Goal: Task Accomplishment & Management: Use online tool/utility

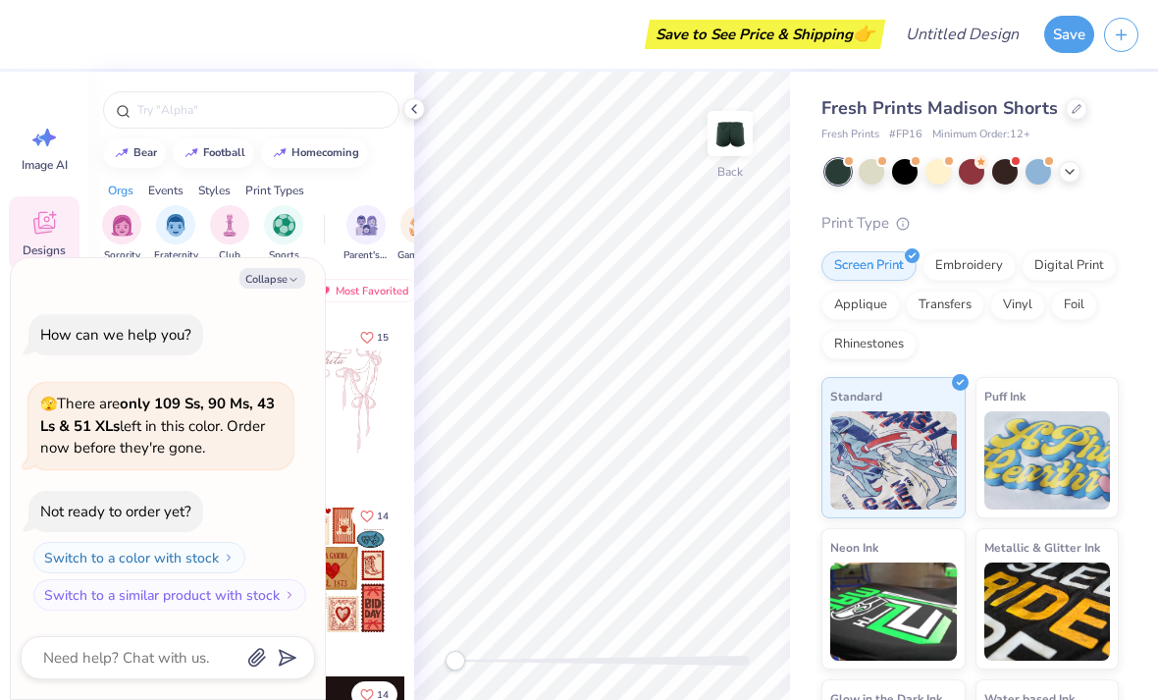
click at [256, 276] on button "Collapse" at bounding box center [273, 278] width 66 height 21
type textarea "x"
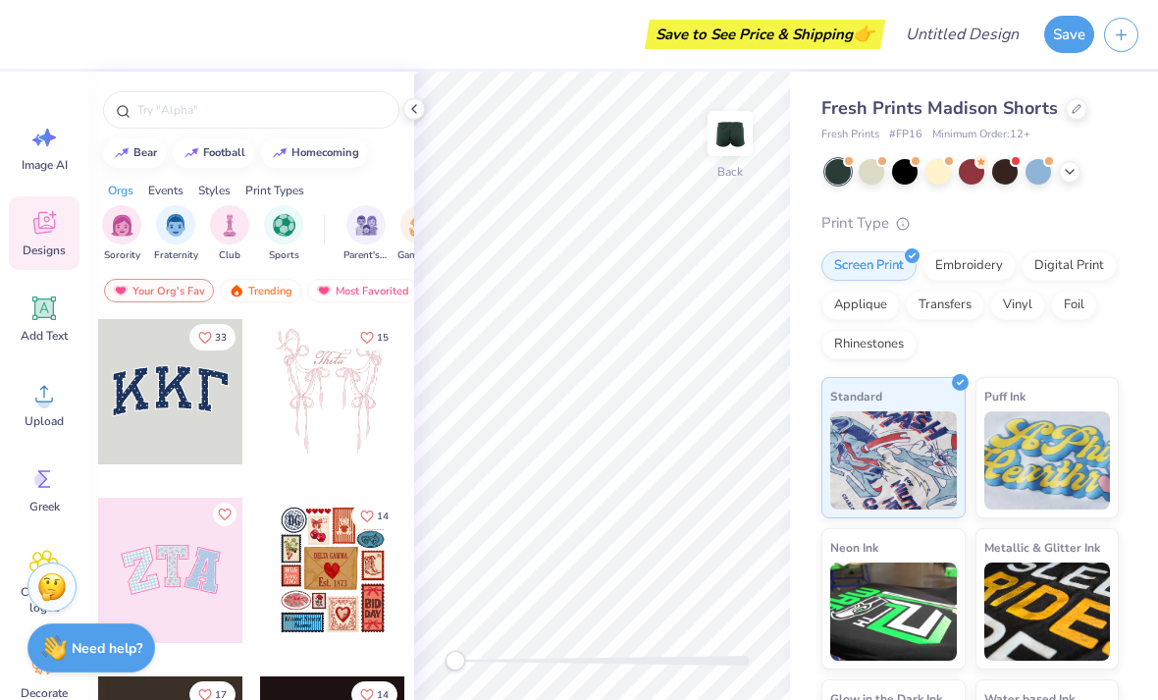
click at [179, 120] on input "text" at bounding box center [260, 110] width 251 height 20
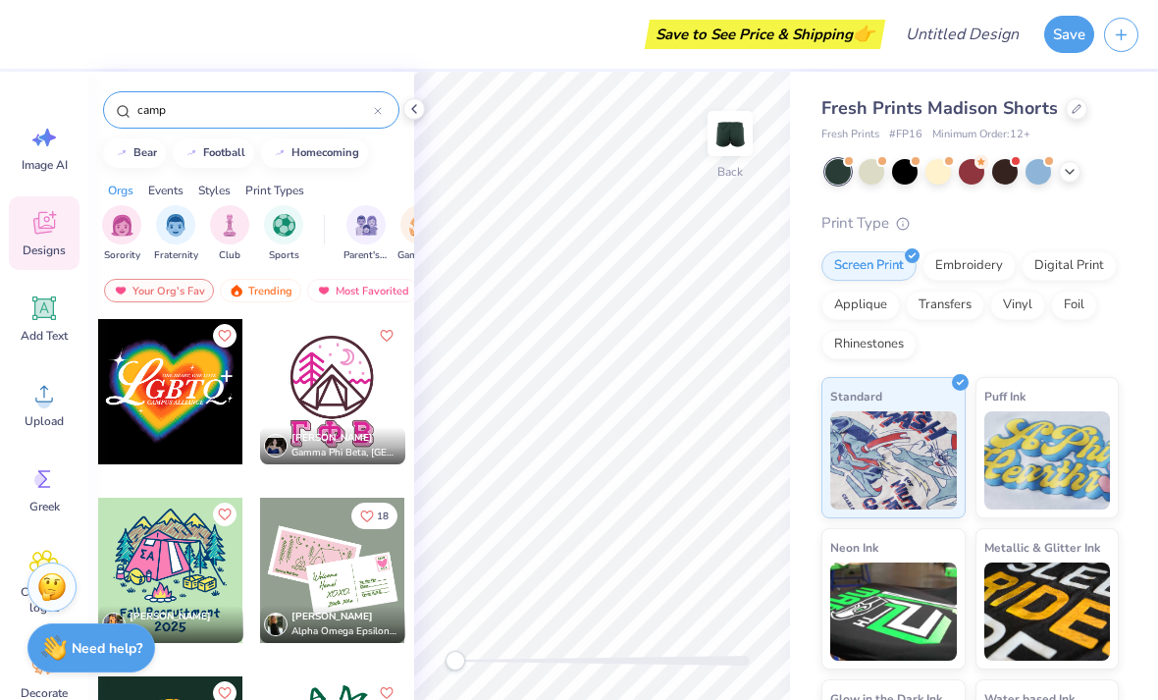
type input "camp"
click at [130, 237] on img "filter for Sorority" at bounding box center [122, 225] width 23 height 23
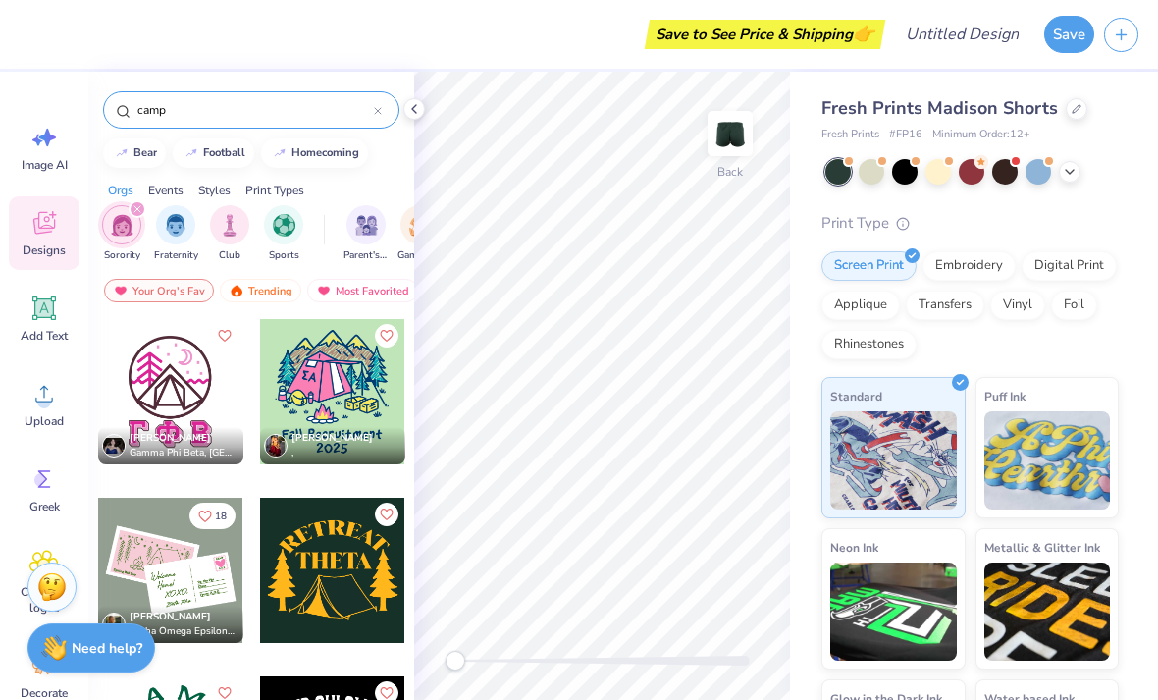
click at [41, 317] on icon at bounding box center [44, 308] width 24 height 24
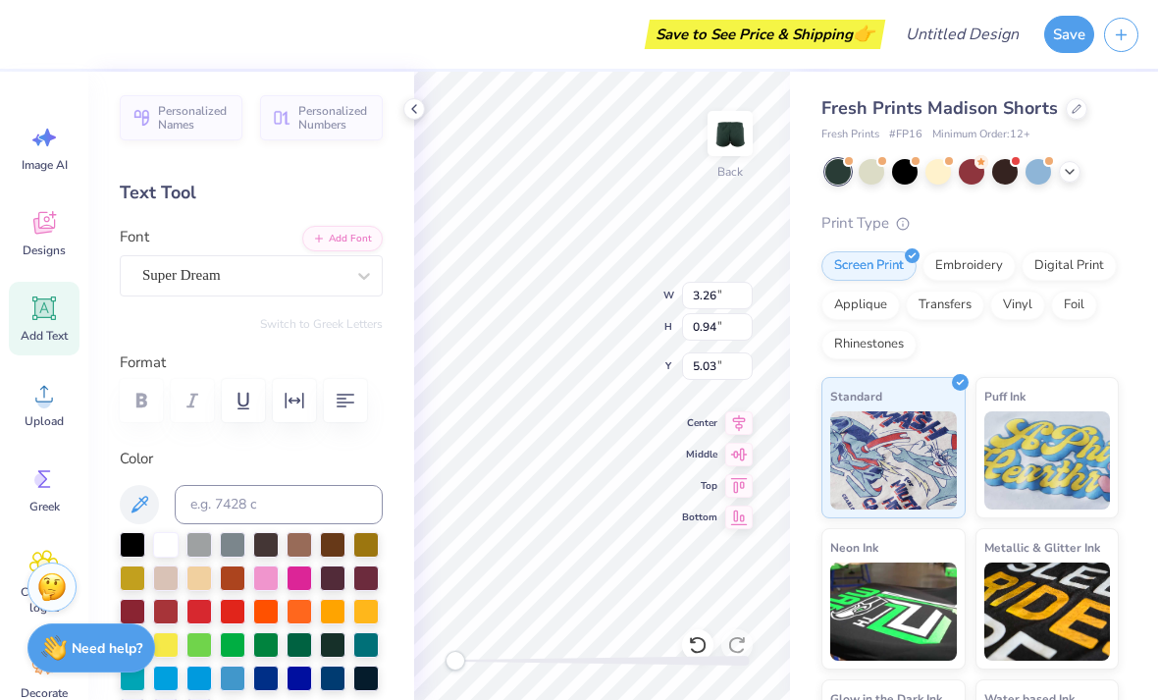
scroll to position [2, 1]
type textarea "Camp AXO XT"
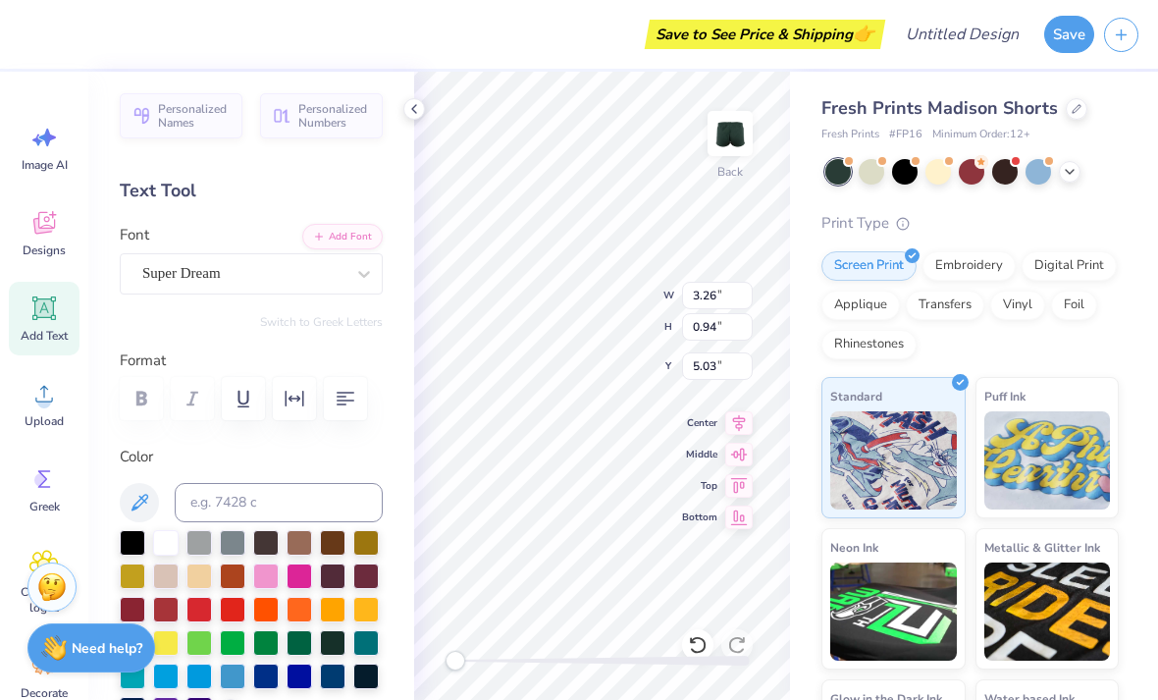
click at [424, 109] on div at bounding box center [414, 109] width 22 height 22
type textarea "Camp AXO"
click at [410, 117] on div at bounding box center [414, 109] width 22 height 22
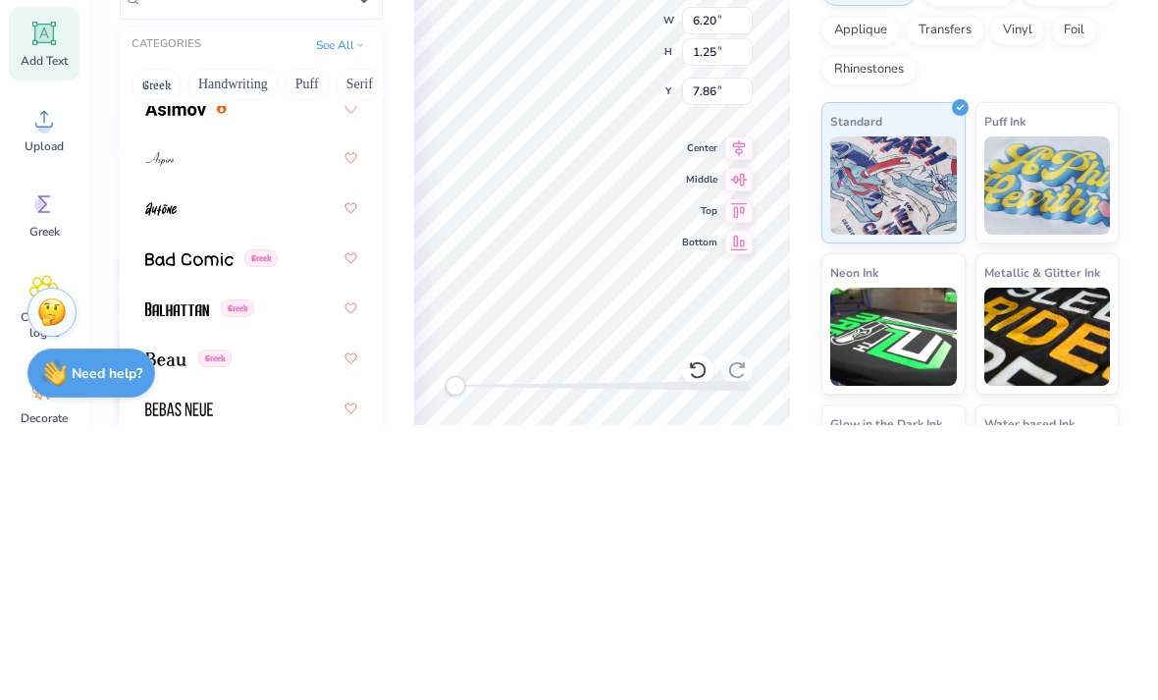
scroll to position [1159, 0]
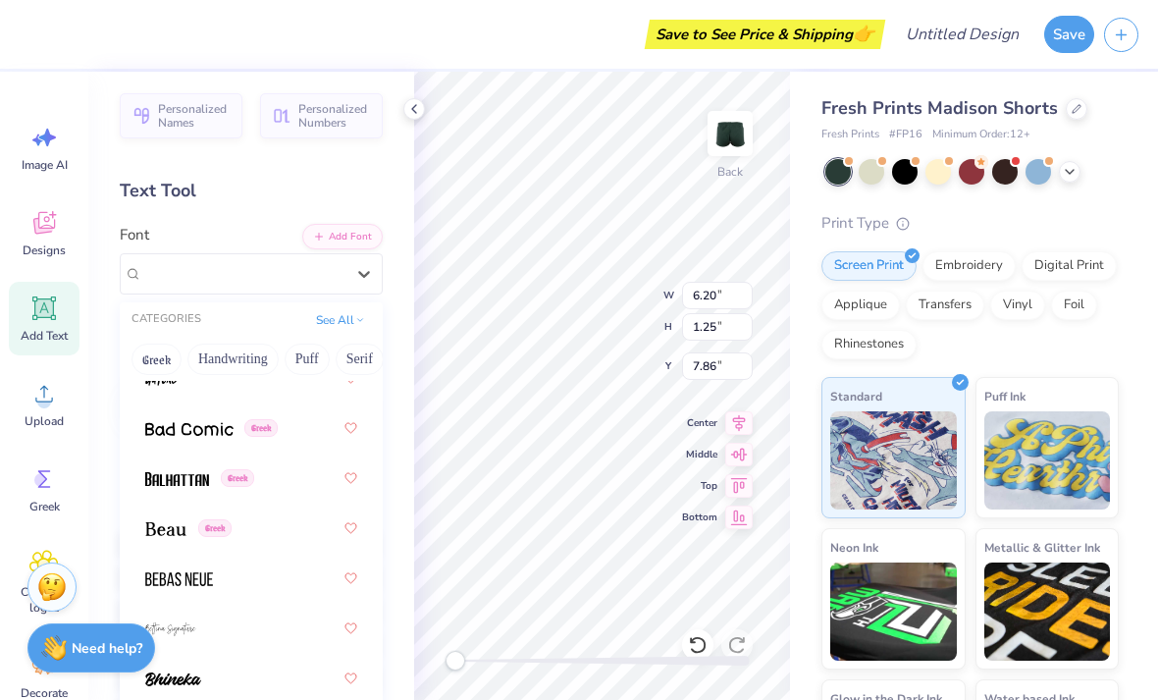
click at [50, 226] on icon at bounding box center [44, 223] width 22 height 23
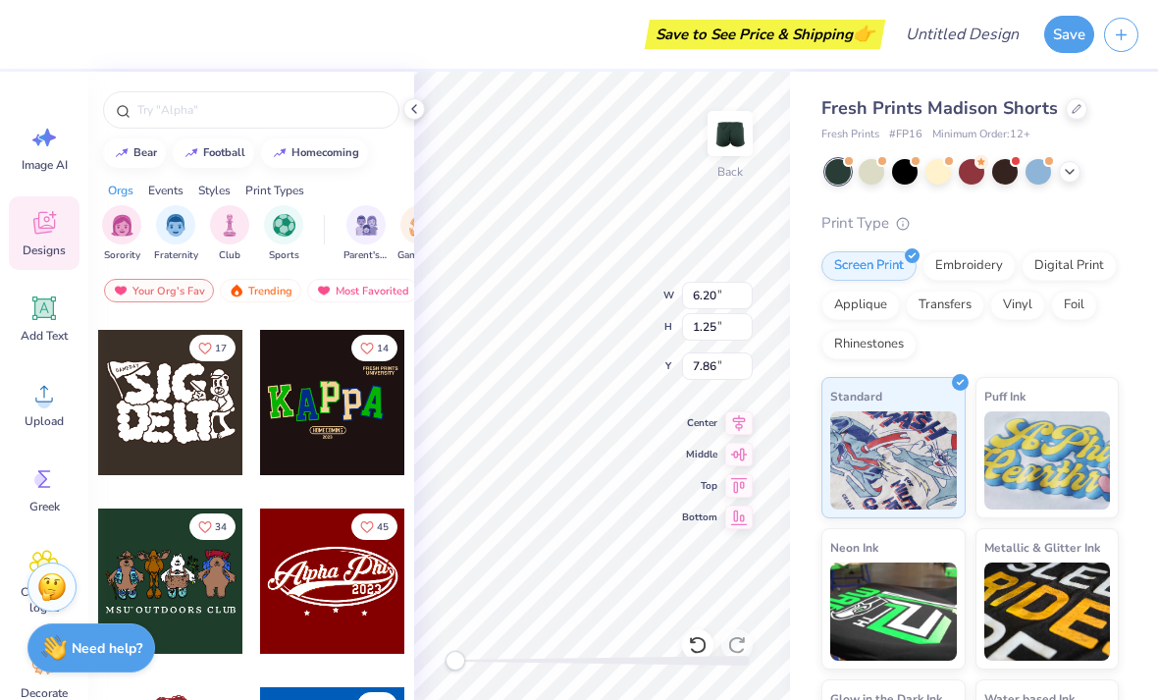
scroll to position [406, 0]
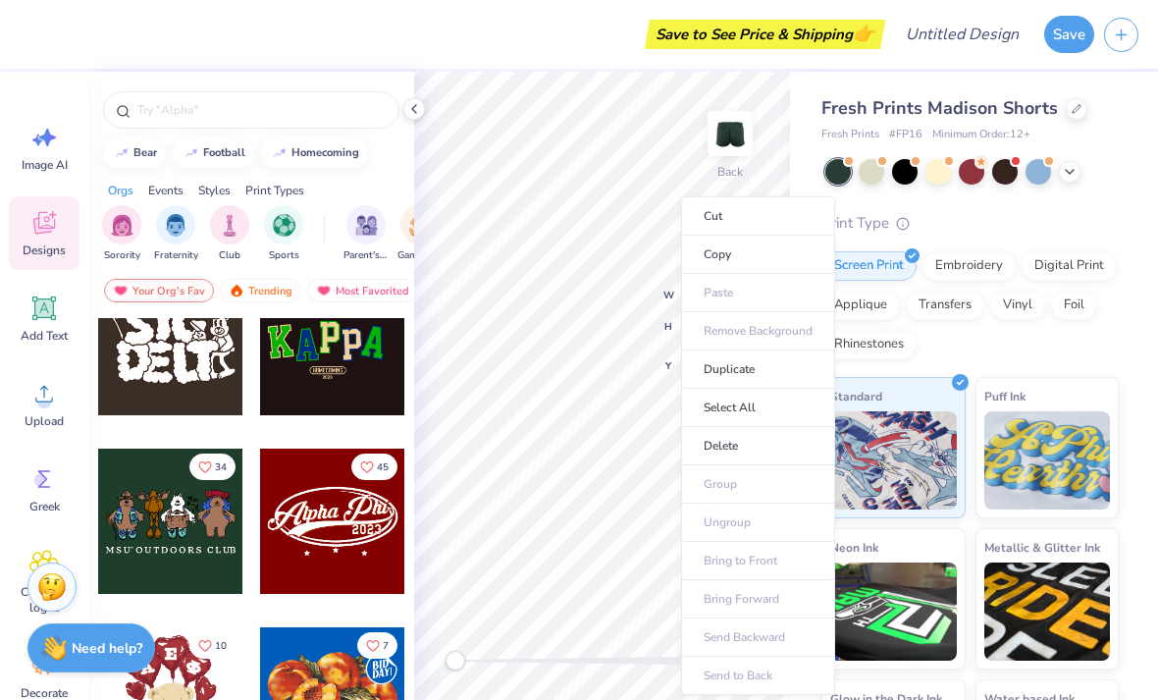
click at [714, 206] on li "Cut" at bounding box center [758, 215] width 154 height 39
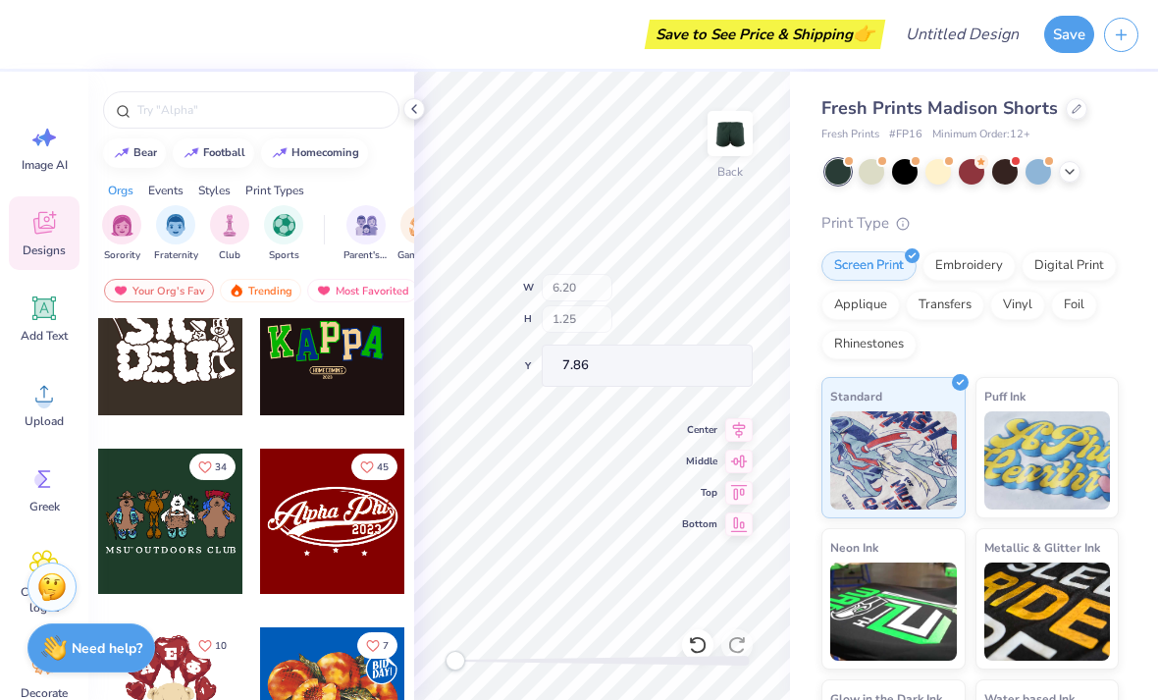
type input "4.96"
type input "1.00"
type input "8.61"
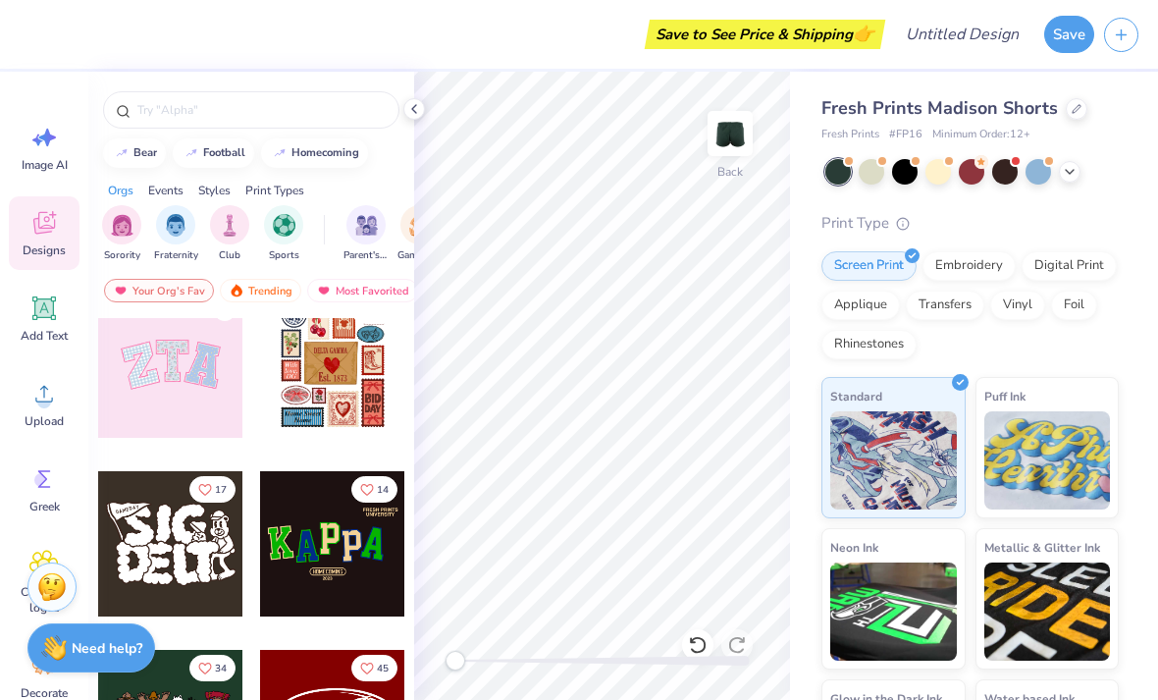
scroll to position [203, 0]
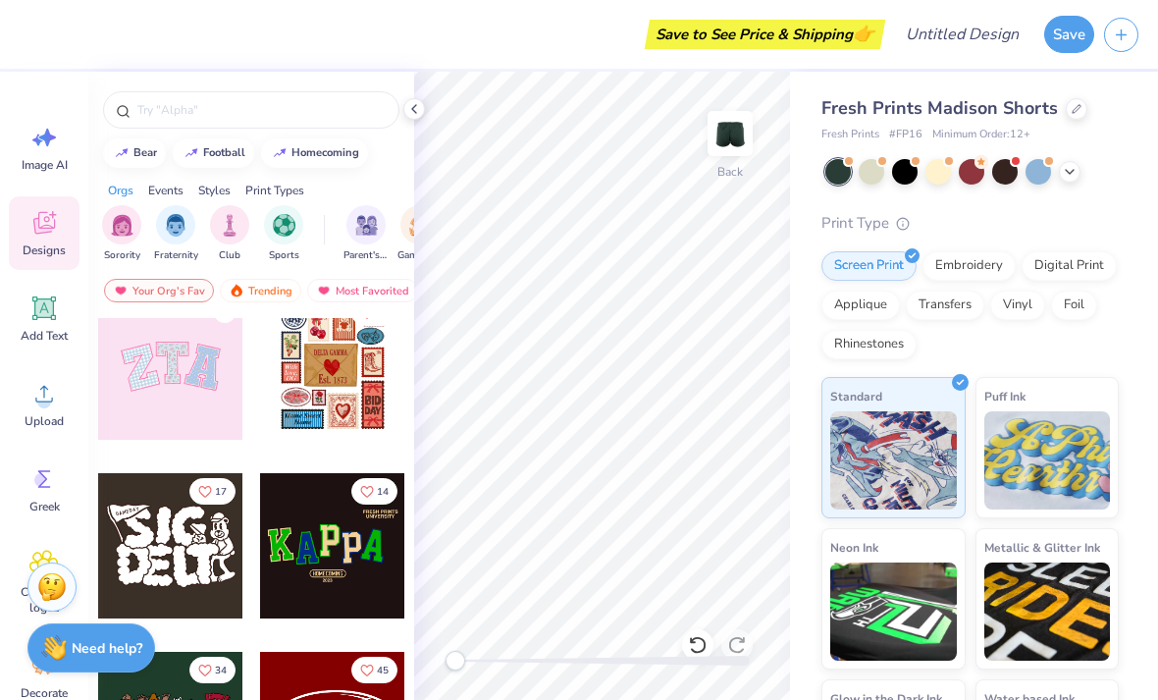
click at [317, 512] on div at bounding box center [332, 545] width 145 height 145
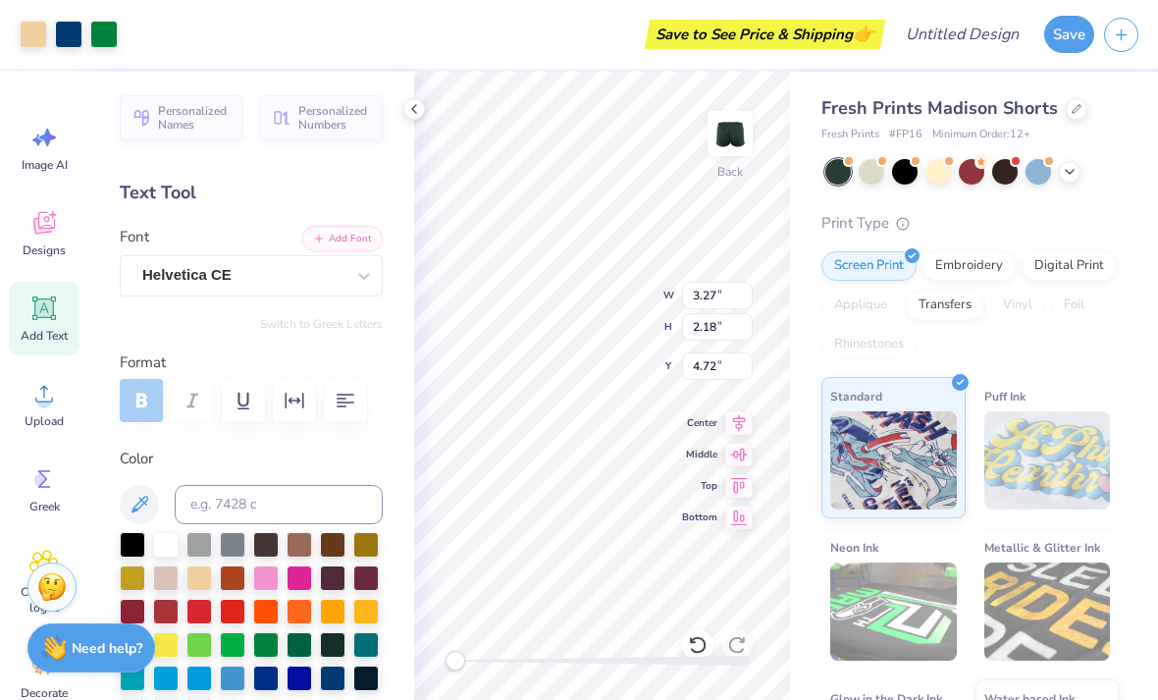
type input "4.86"
click at [421, 110] on icon at bounding box center [414, 109] width 16 height 16
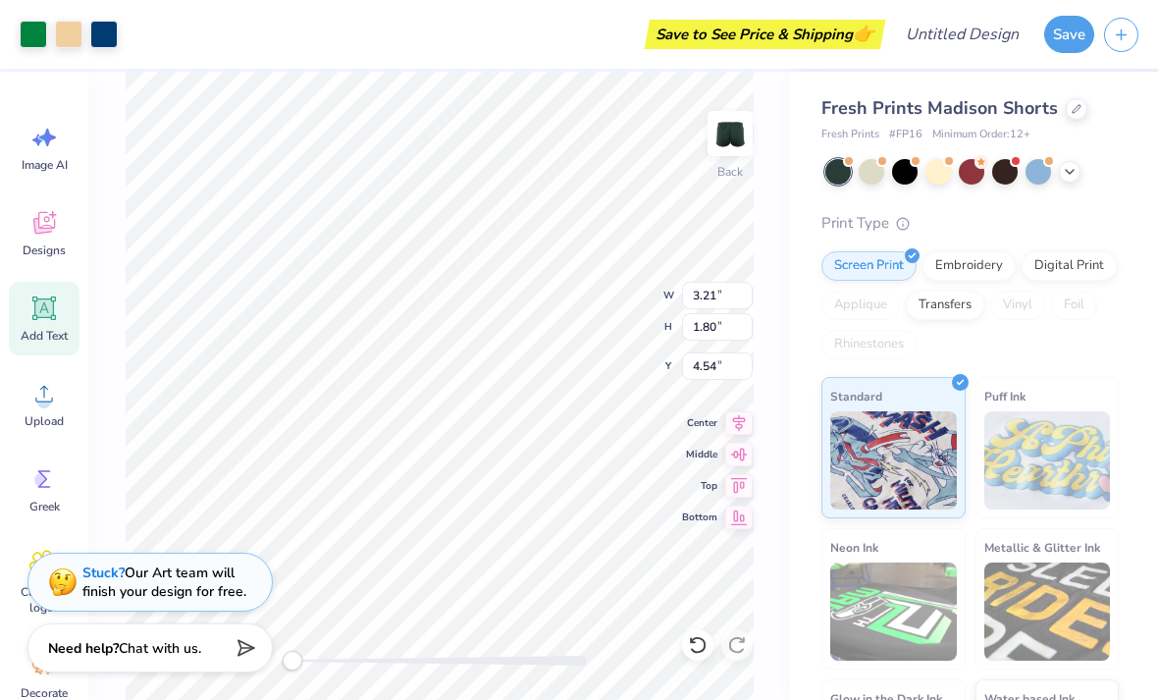
type input "7.77"
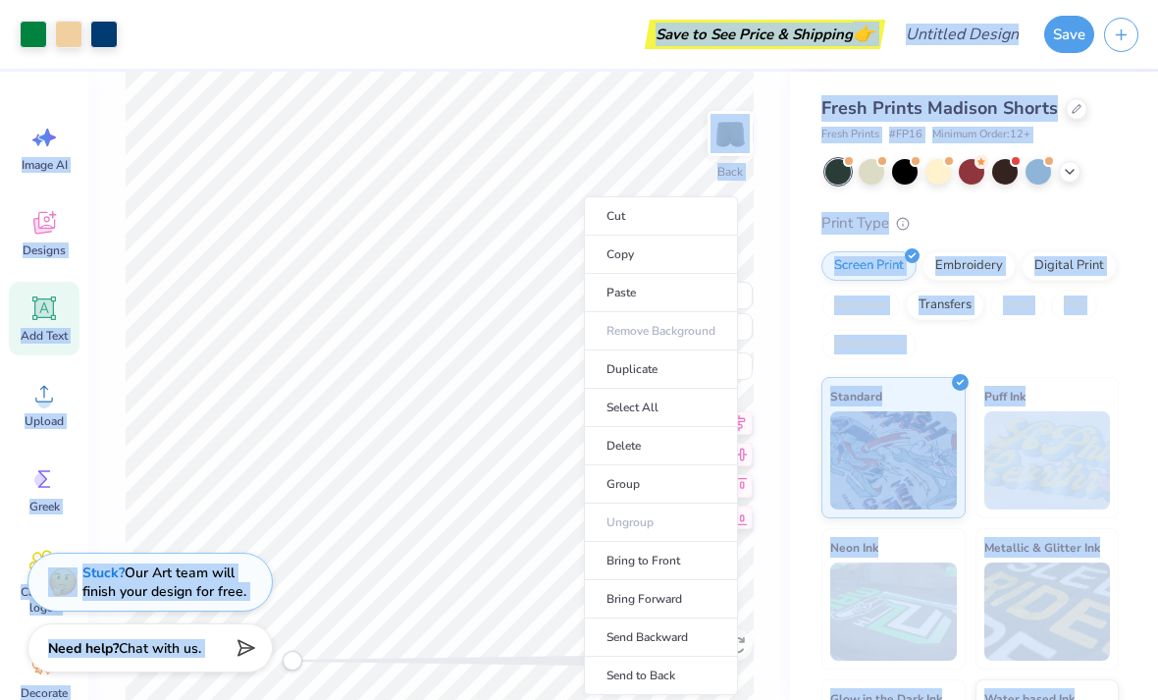
click at [591, 219] on li "Cut" at bounding box center [661, 215] width 154 height 39
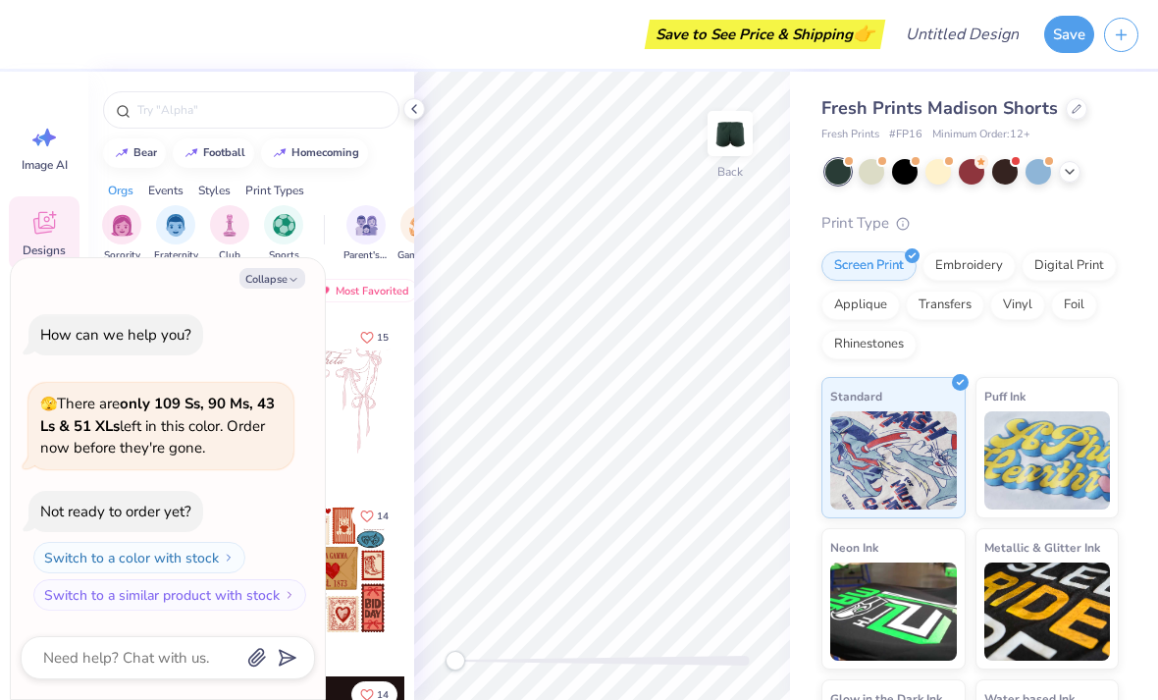
click at [268, 277] on button "Collapse" at bounding box center [273, 278] width 66 height 21
type textarea "x"
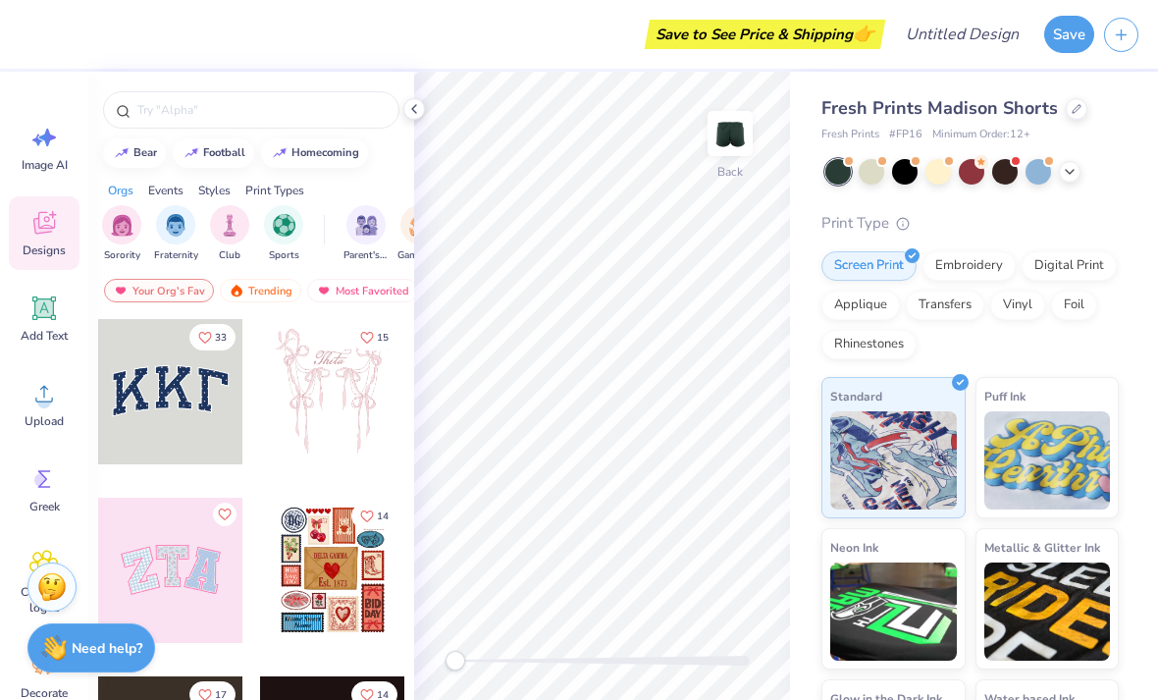
click at [188, 100] on input "text" at bounding box center [260, 110] width 251 height 20
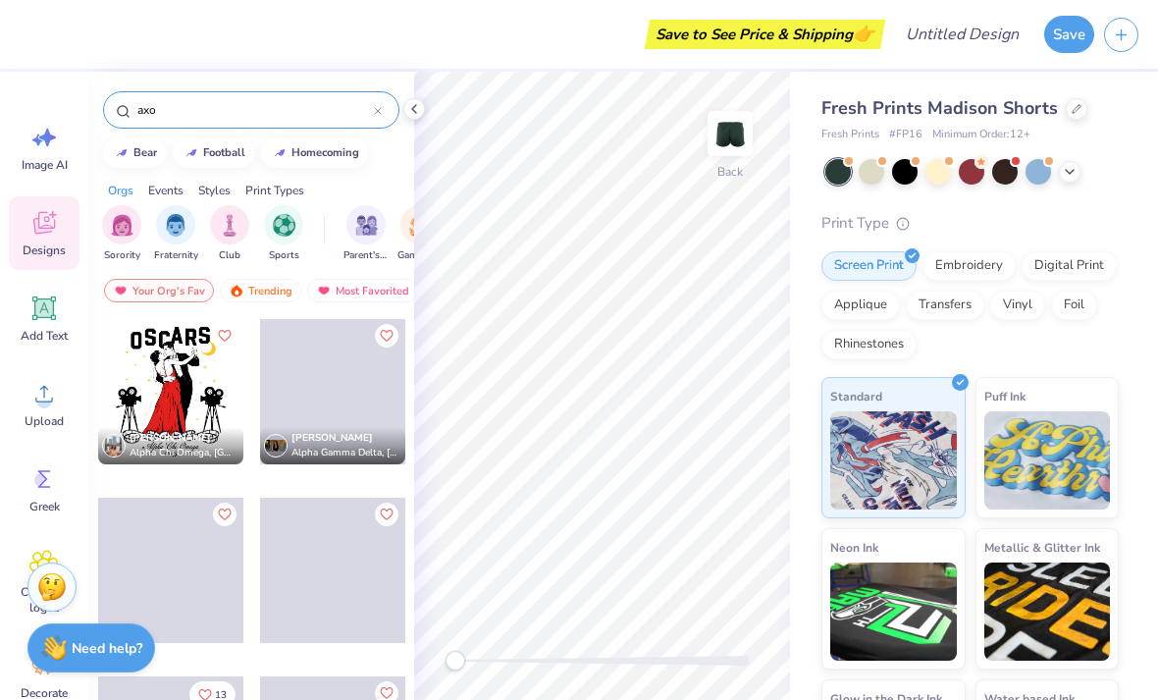
type input "axo"
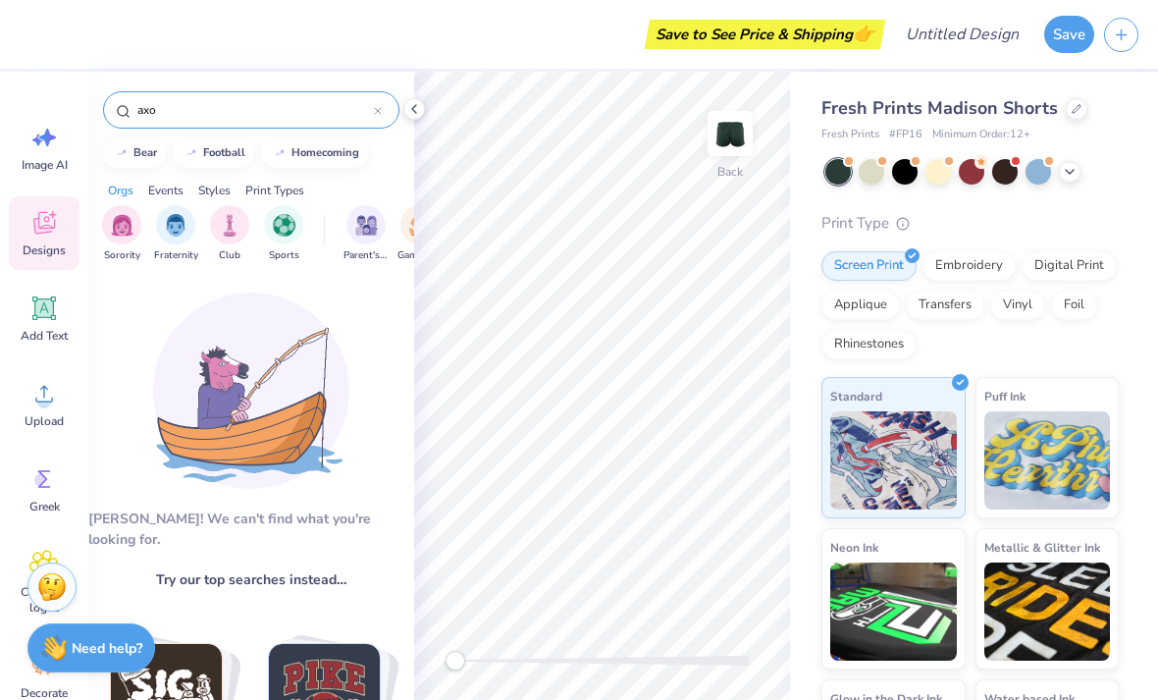
click at [132, 228] on img "filter for Sorority" at bounding box center [122, 225] width 23 height 23
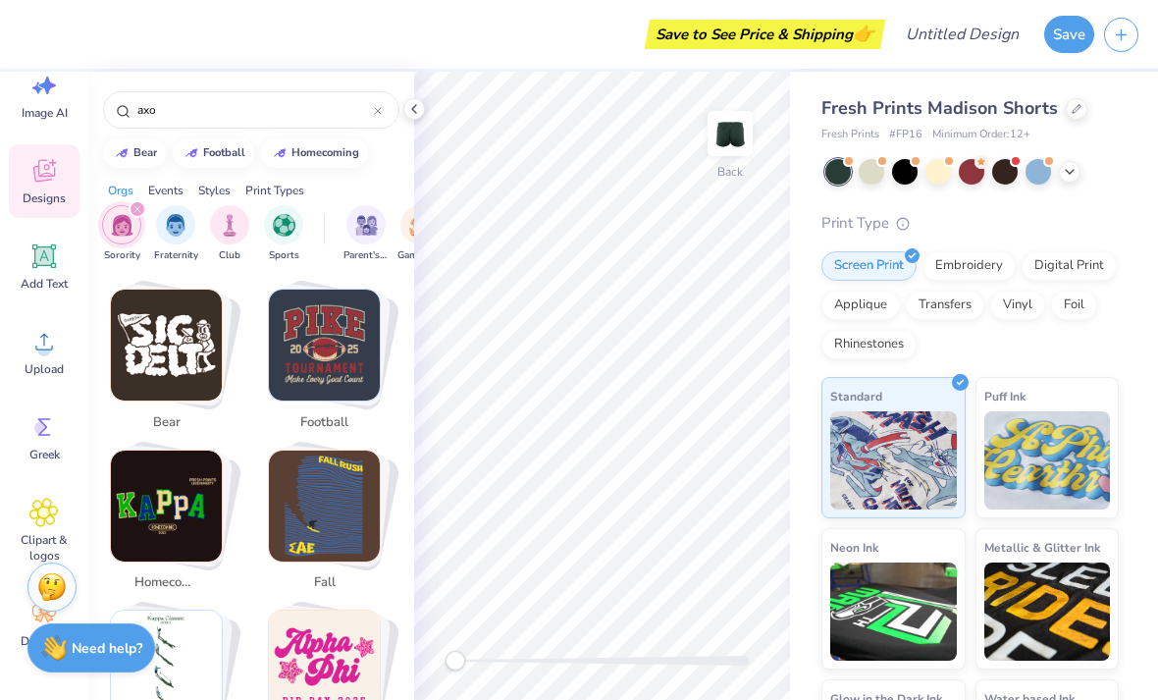
scroll to position [52, 0]
click at [39, 502] on icon at bounding box center [43, 512] width 27 height 27
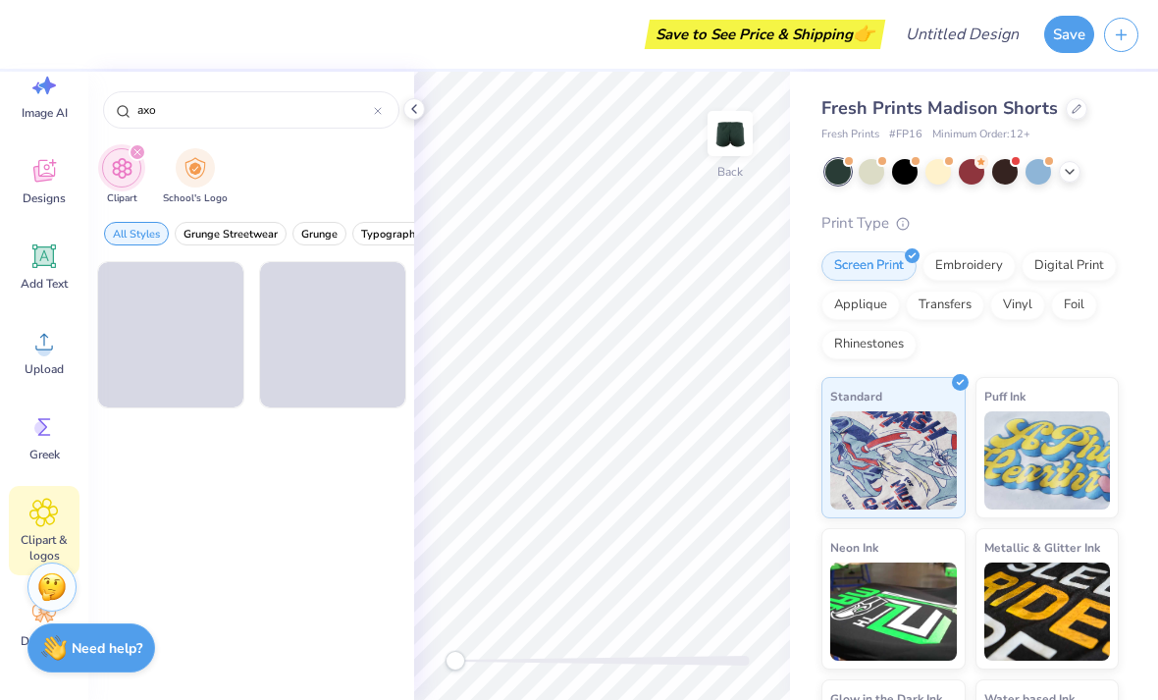
type input "axo"
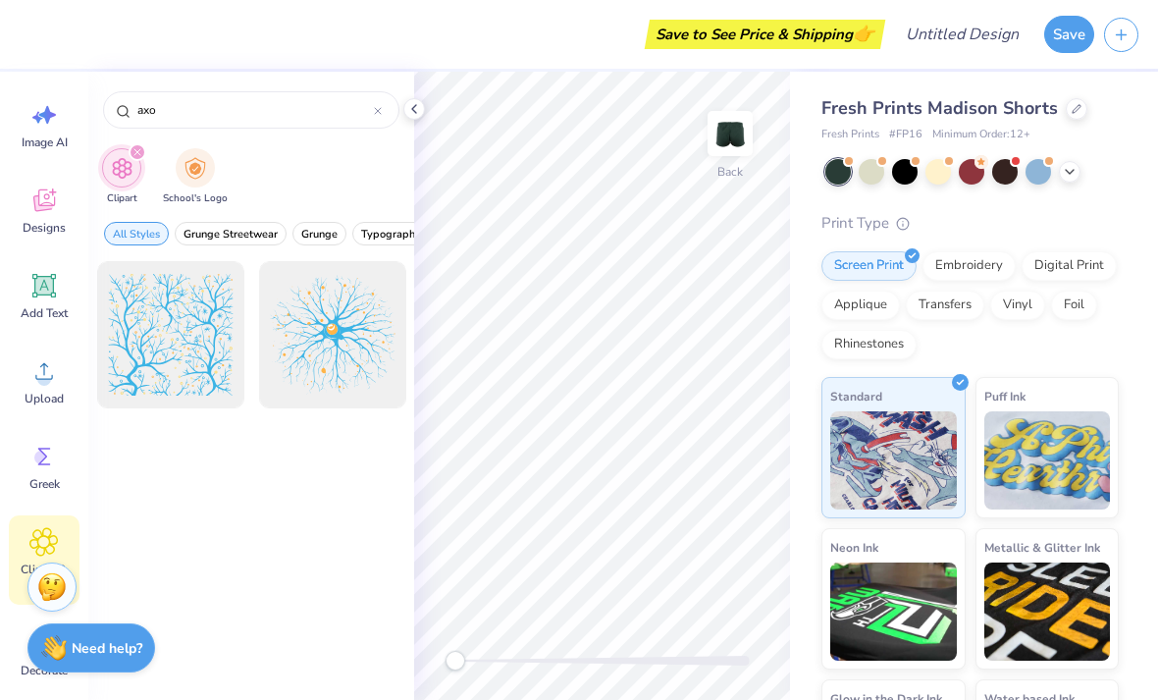
scroll to position [22, 0]
click at [47, 464] on icon at bounding box center [43, 457] width 29 height 29
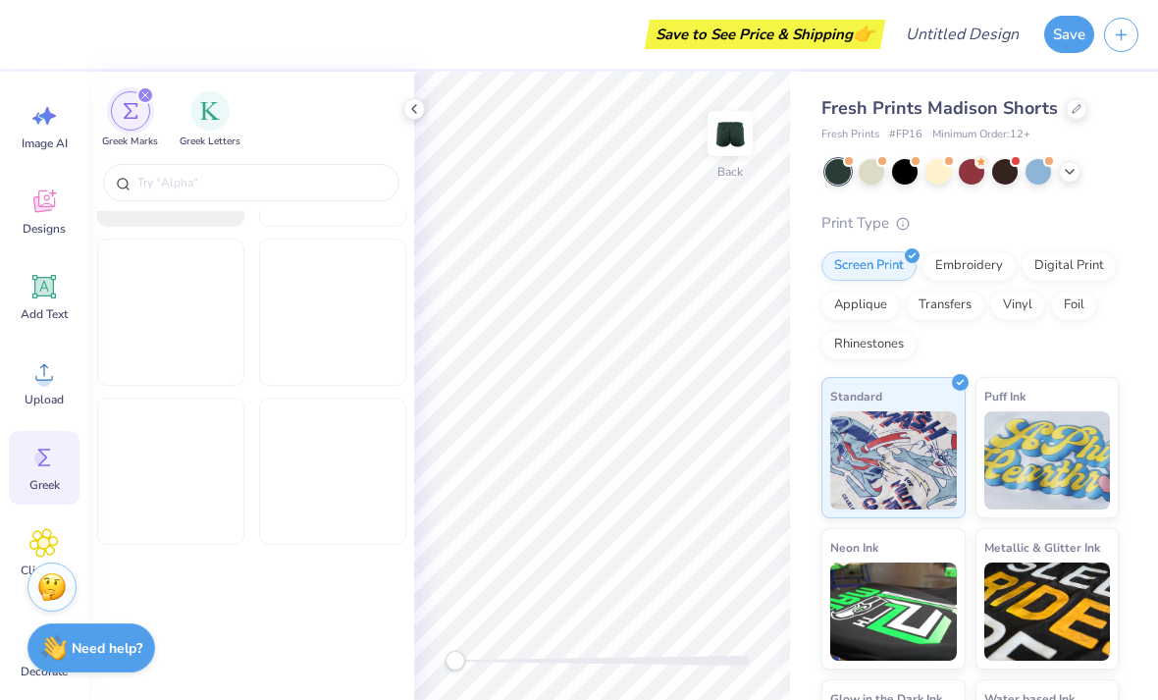
scroll to position [1850, 0]
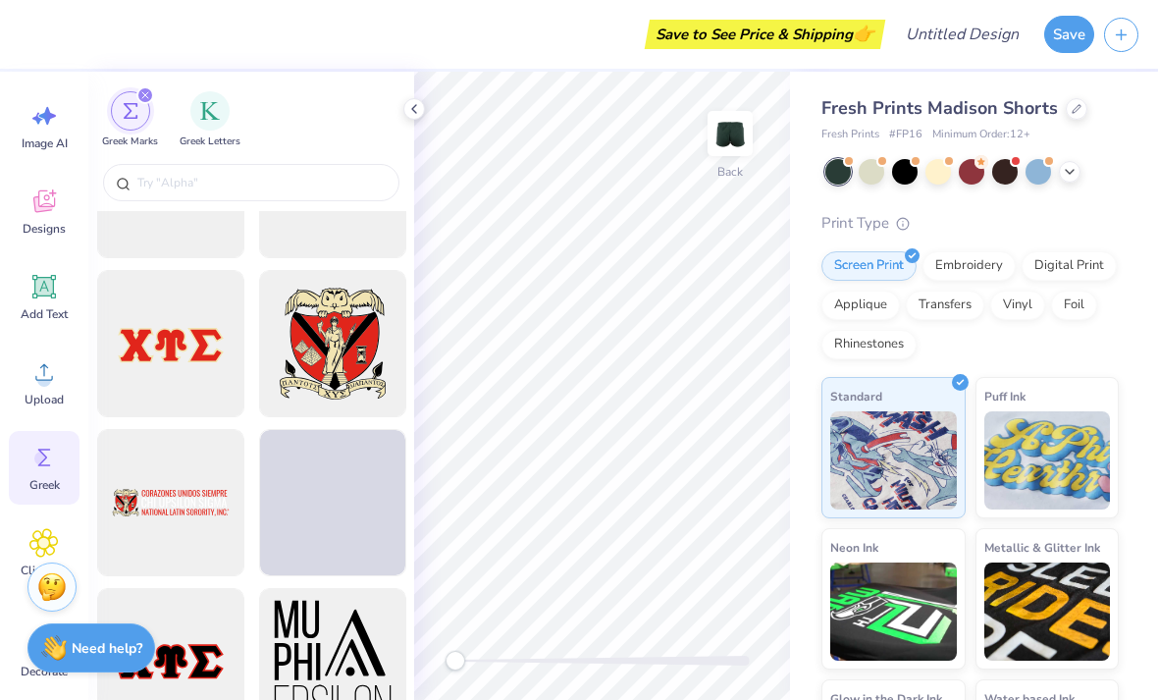
click at [51, 369] on icon at bounding box center [43, 371] width 29 height 29
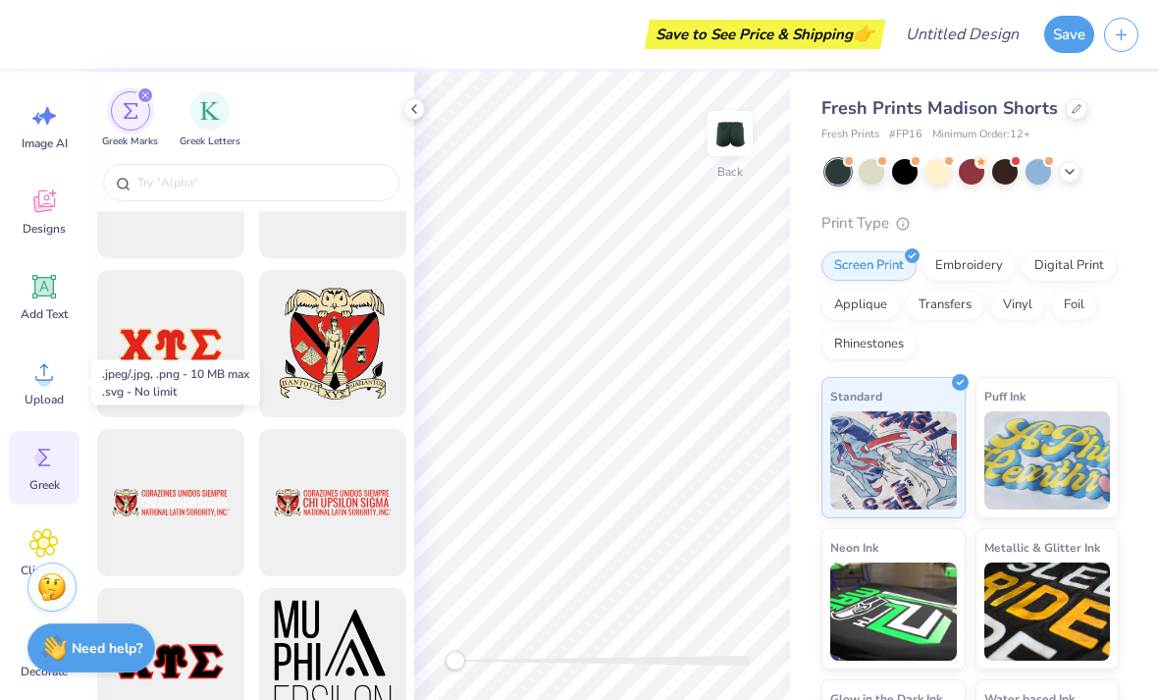
click at [44, 368] on icon at bounding box center [44, 372] width 18 height 17
click at [57, 279] on icon at bounding box center [43, 286] width 29 height 29
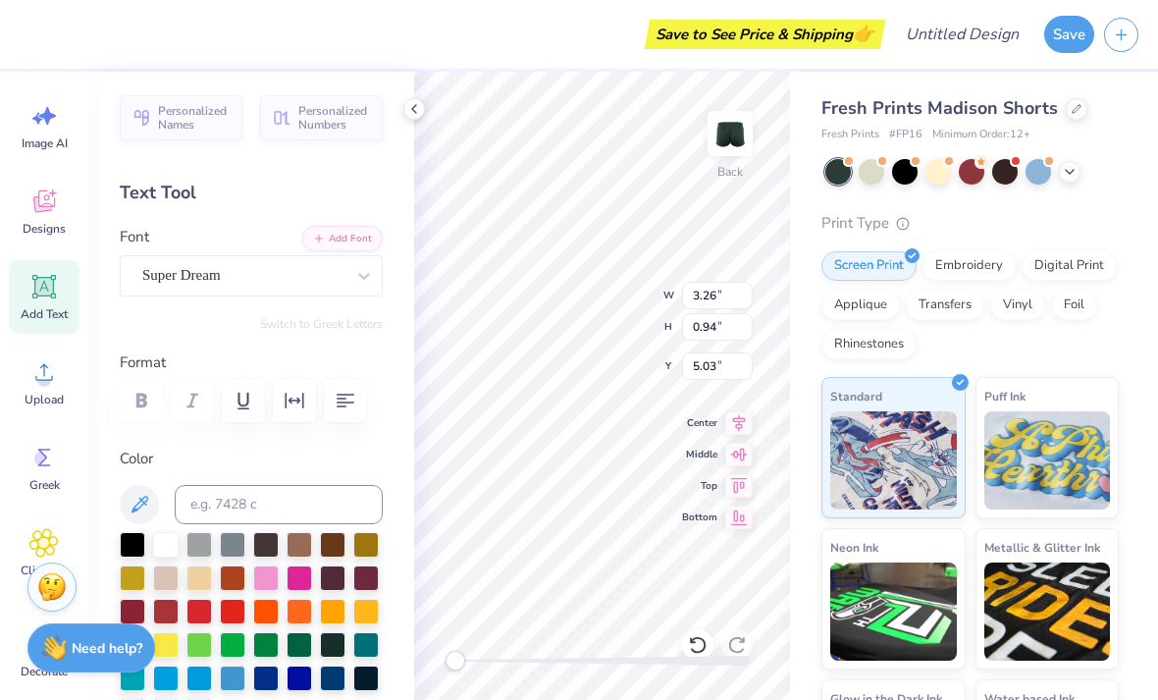
click at [51, 222] on span "Designs" at bounding box center [44, 229] width 43 height 16
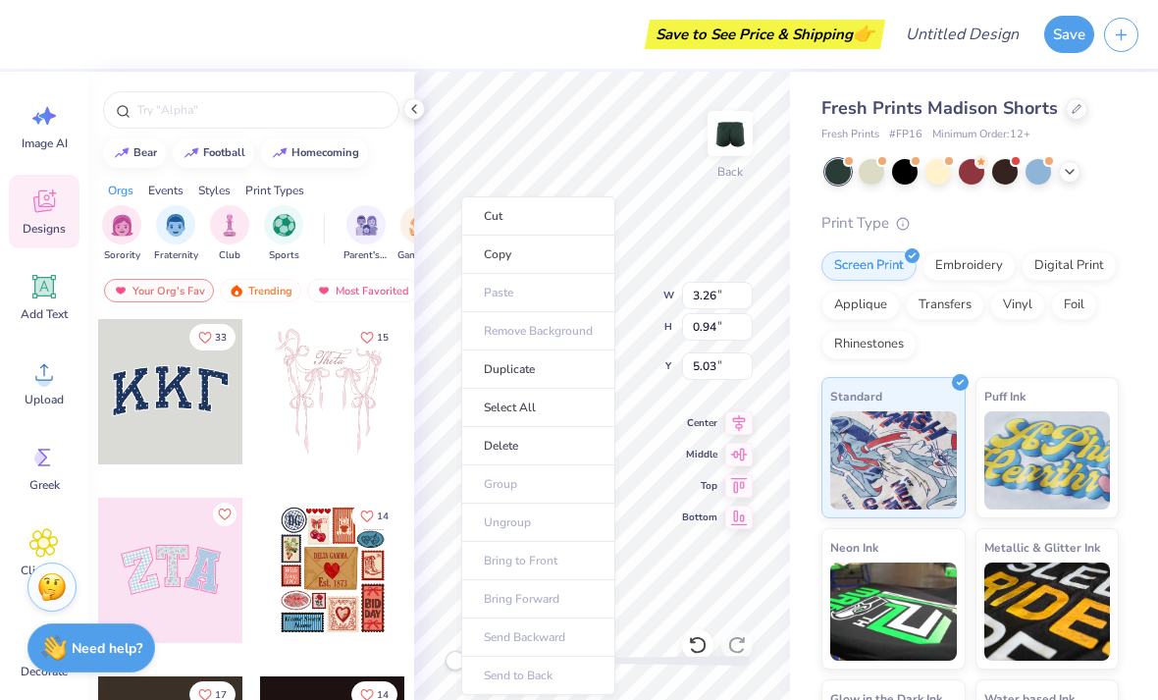
click at [502, 212] on li "Cut" at bounding box center [538, 215] width 154 height 39
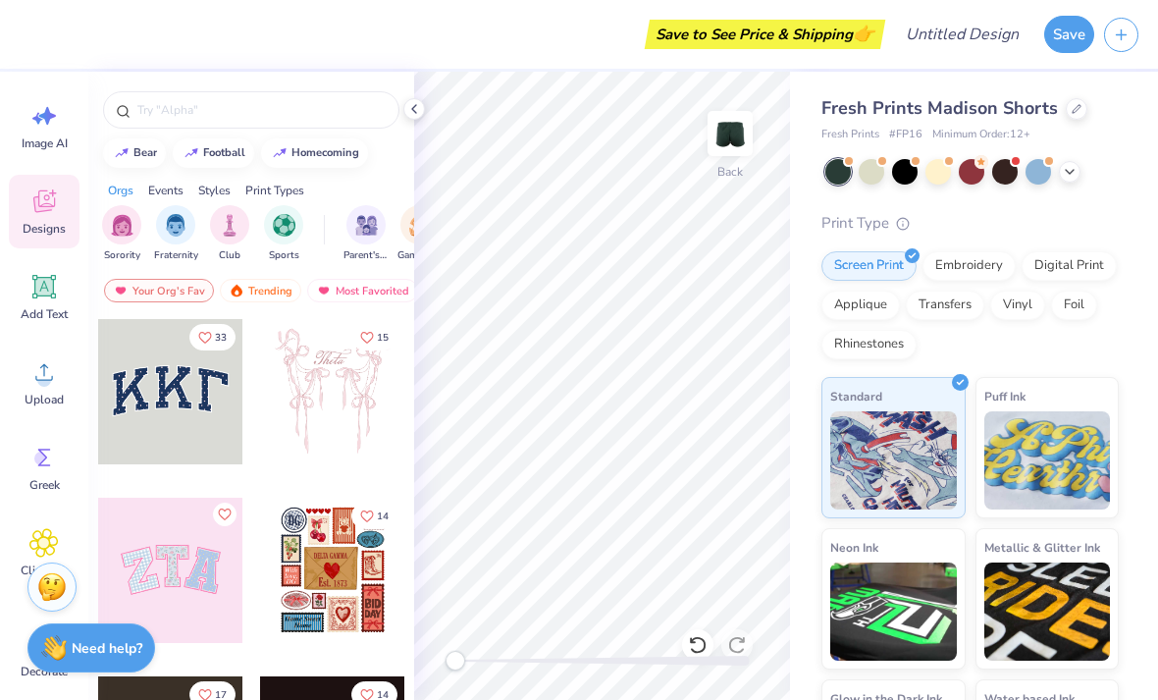
click at [125, 227] on img "filter for Sorority" at bounding box center [122, 225] width 23 height 23
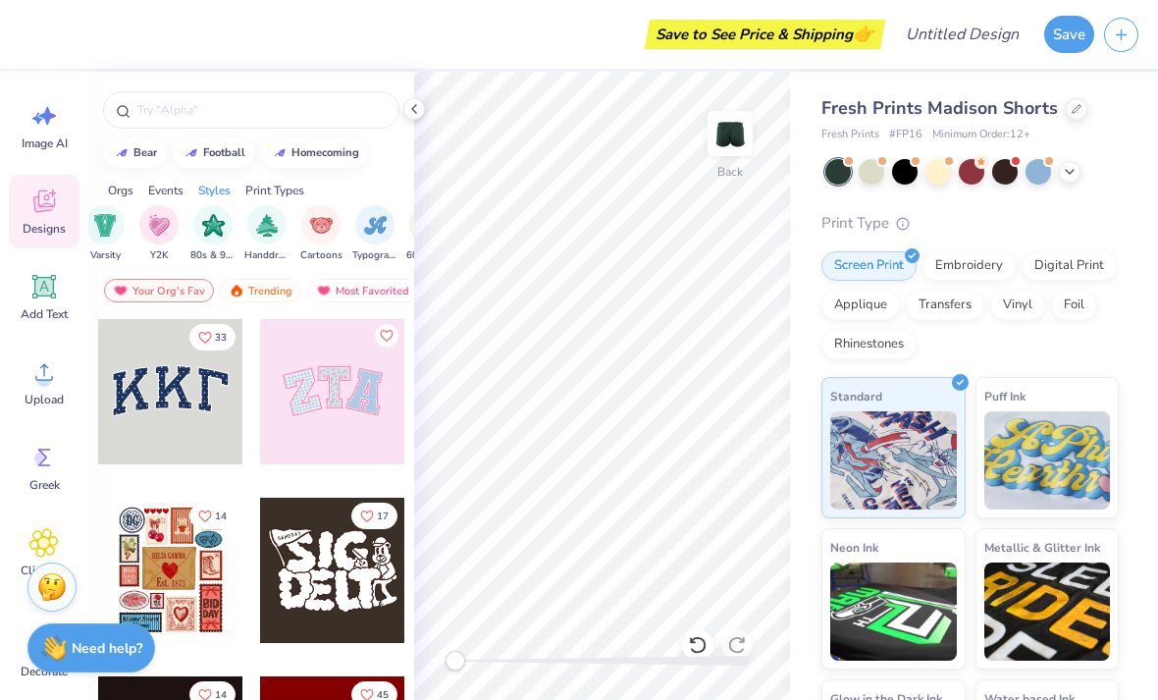
scroll to position [0, 1154]
click at [275, 227] on img "filter for Handdrawn" at bounding box center [266, 225] width 22 height 23
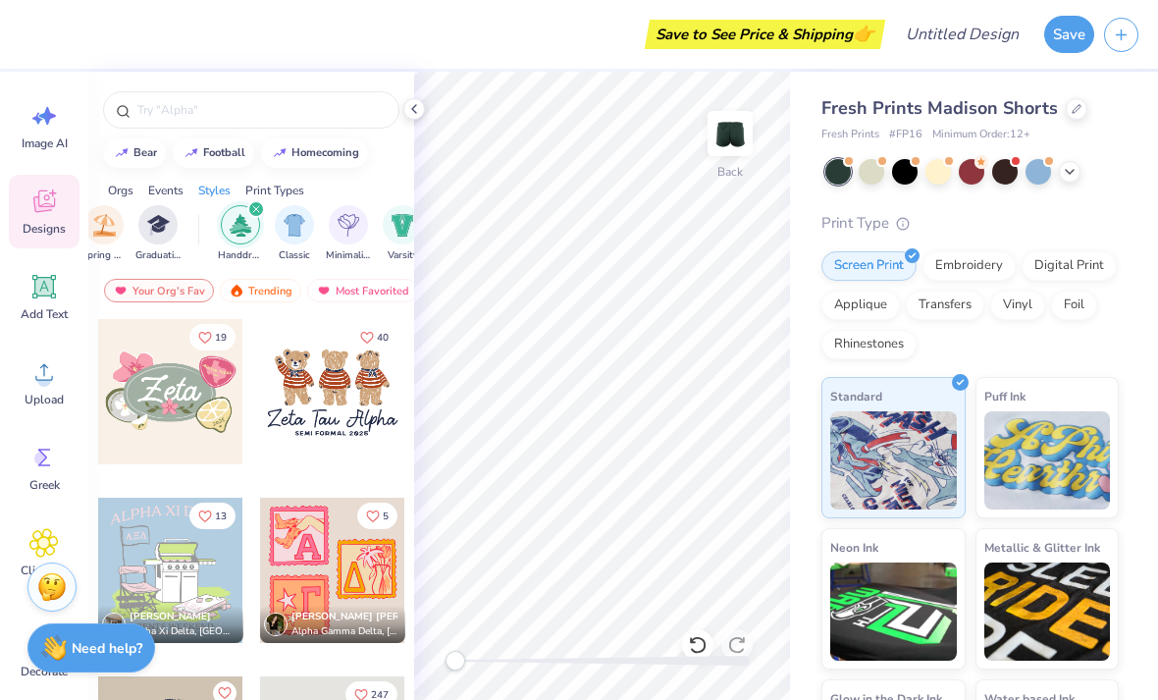
click at [251, 199] on div "Print Types" at bounding box center [274, 191] width 59 height 18
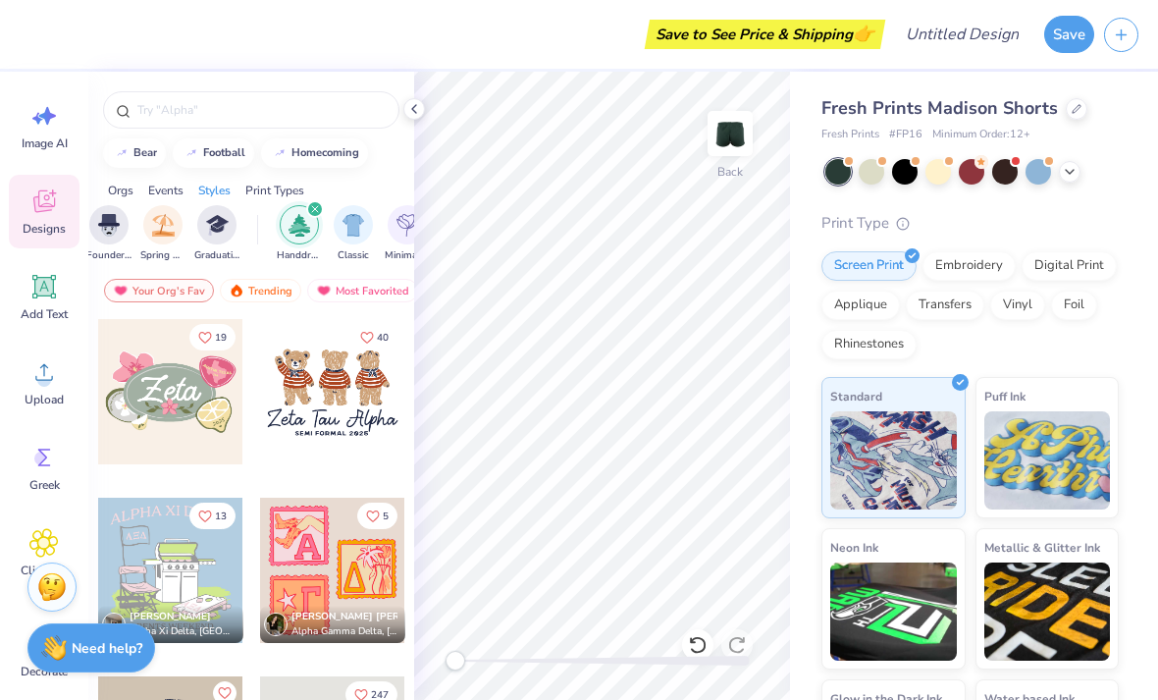
scroll to position [0, 851]
click at [318, 218] on div "filter for Handdrawn" at bounding box center [315, 209] width 18 height 18
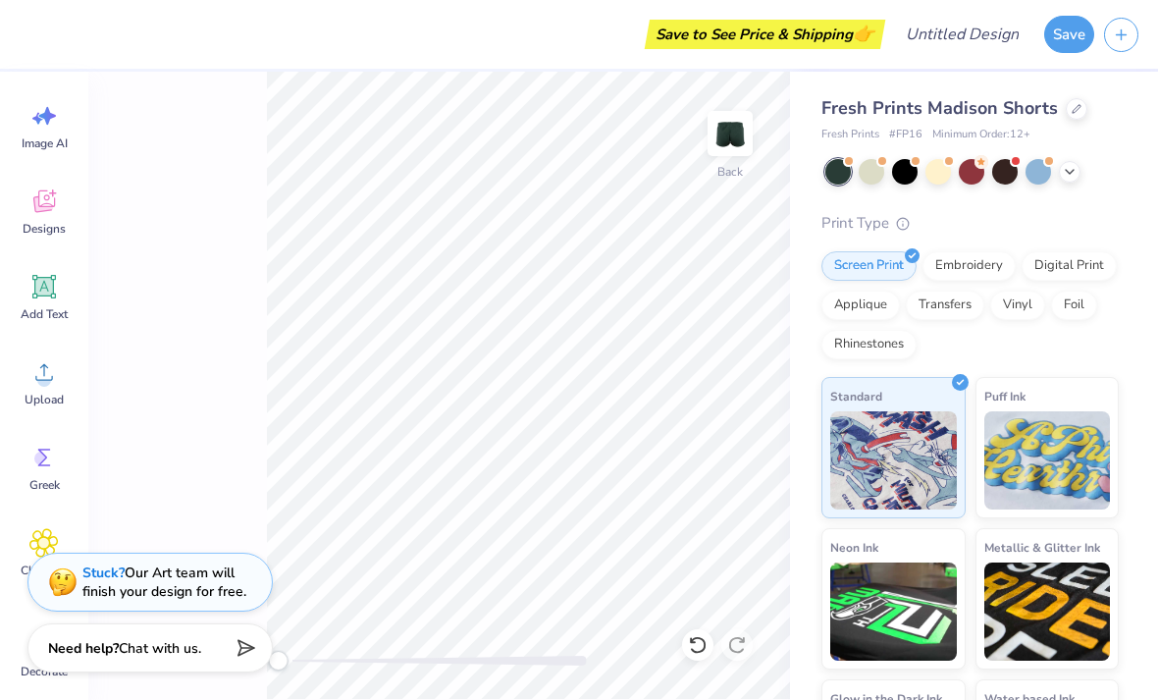
scroll to position [0, 0]
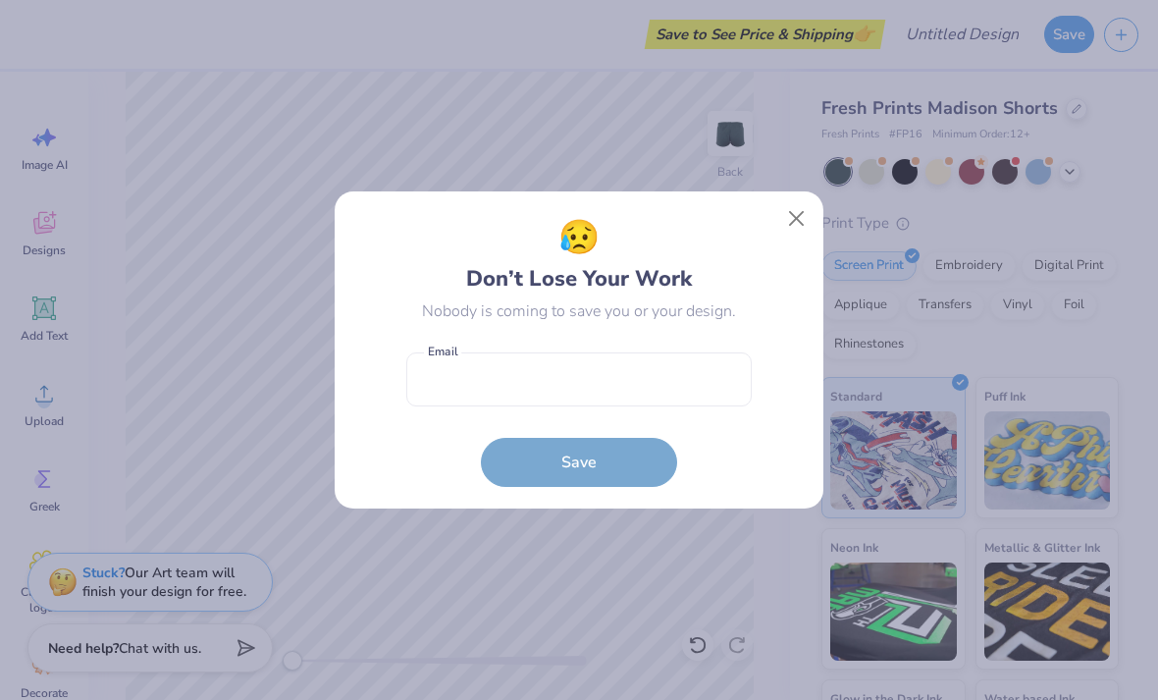
click at [799, 220] on button "Close" at bounding box center [796, 218] width 37 height 37
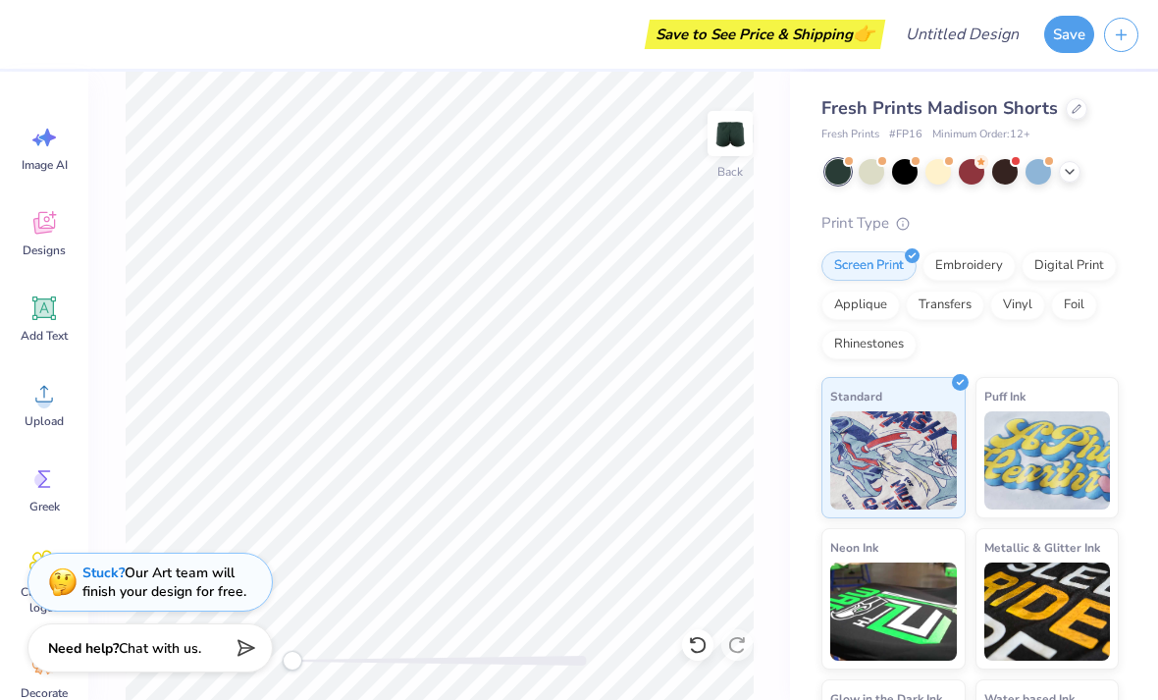
click at [46, 215] on icon at bounding box center [43, 222] width 29 height 29
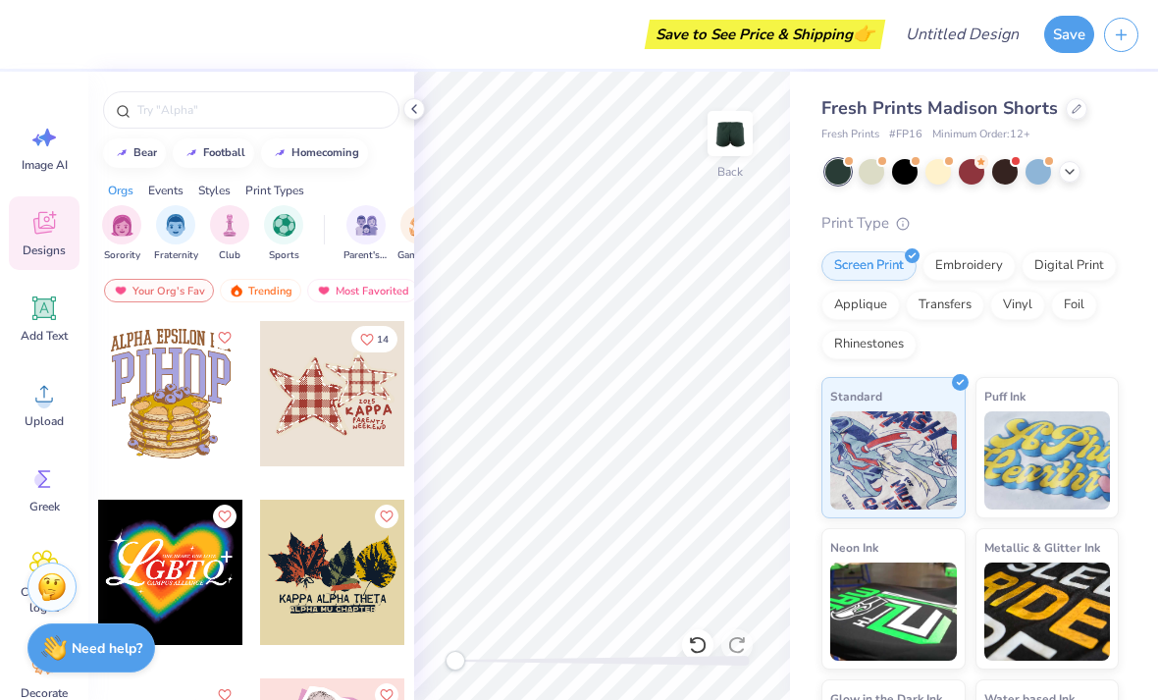
scroll to position [6941, 0]
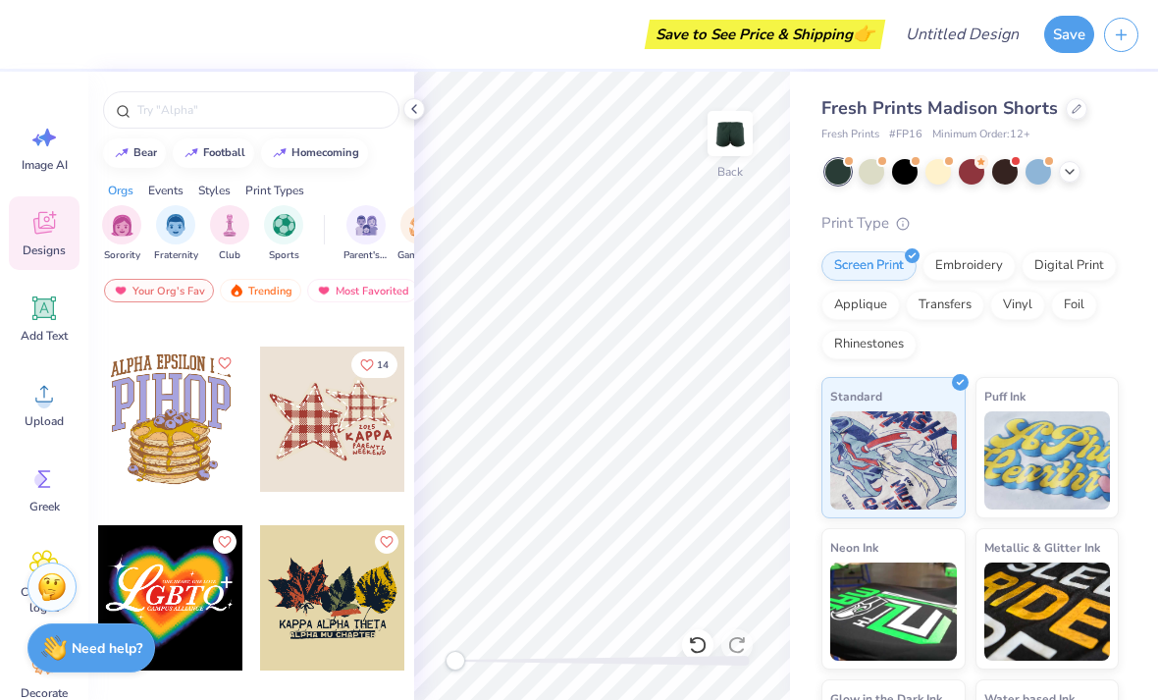
click at [342, 411] on div at bounding box center [332, 419] width 145 height 145
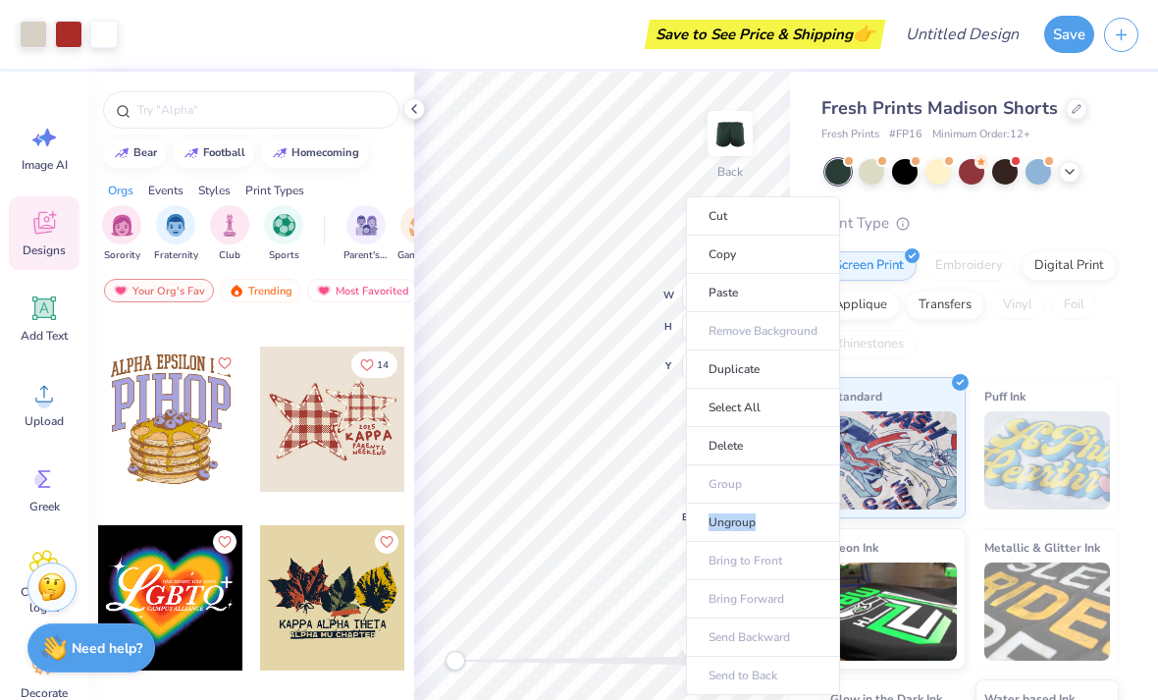
click at [722, 222] on li "Cut" at bounding box center [763, 215] width 154 height 39
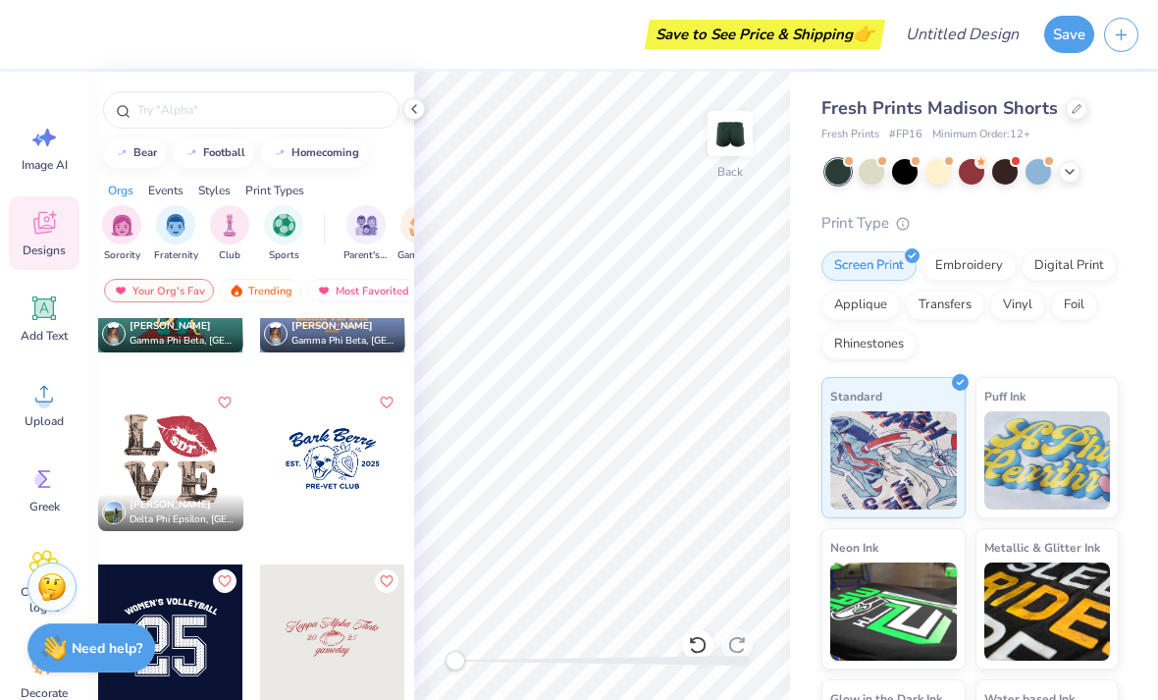
scroll to position [11774, 0]
